Goal: Task Accomplishment & Management: Manage account settings

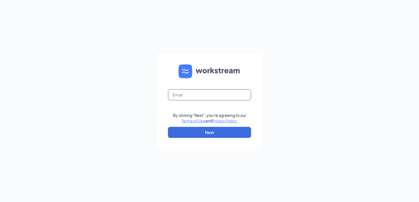
click at [206, 94] on input "text" at bounding box center [209, 94] width 83 height 11
type input "acesfarmville@gmail.com"
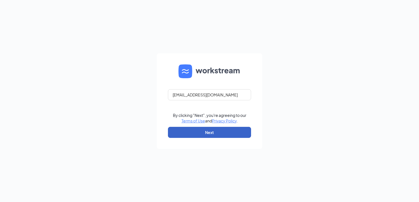
click at [215, 133] on button "Next" at bounding box center [209, 132] width 83 height 11
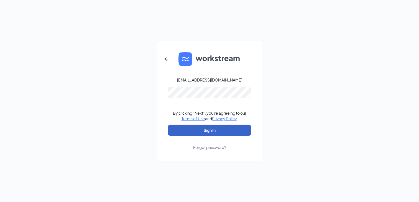
click at [221, 130] on button "Sign In" at bounding box center [209, 130] width 83 height 11
